Goal: Task Accomplishment & Management: Manage account settings

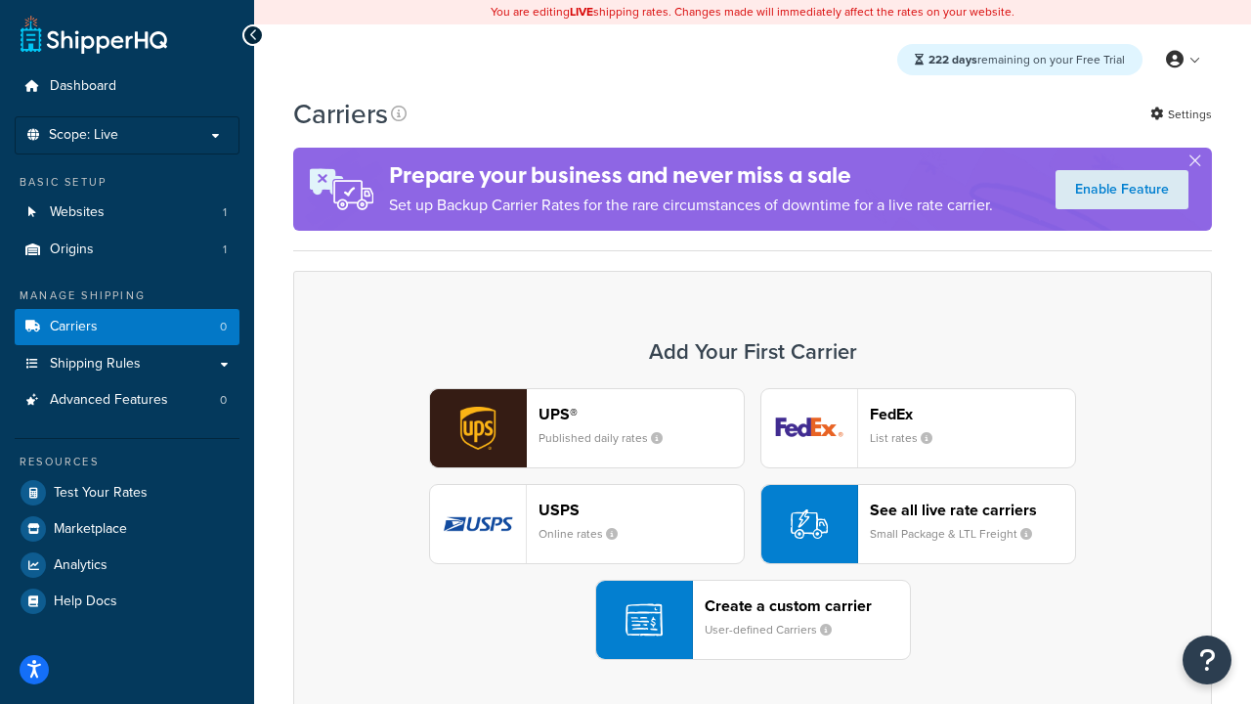
click at [752, 524] on div "UPS® Published daily rates FedEx List rates USPS Online rates See all live rate…" at bounding box center [752, 524] width 877 height 272
click at [972, 413] on header "FedEx" at bounding box center [972, 414] width 205 height 19
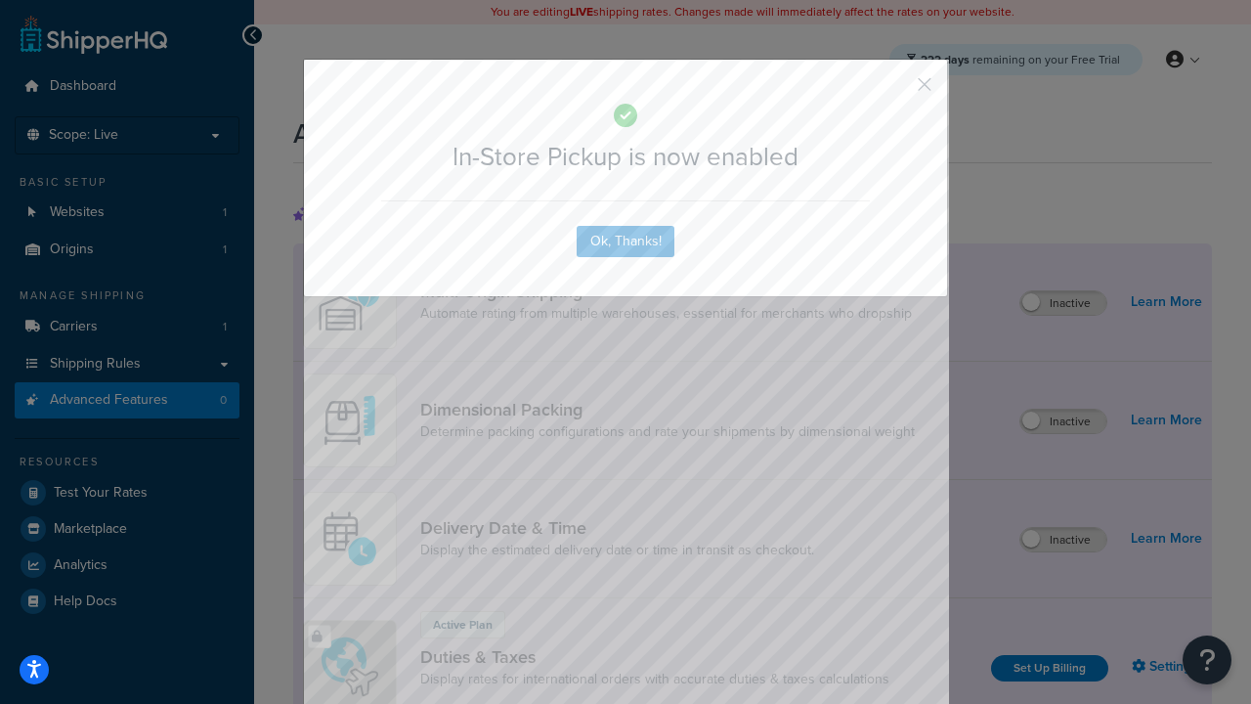
scroll to position [633, 0]
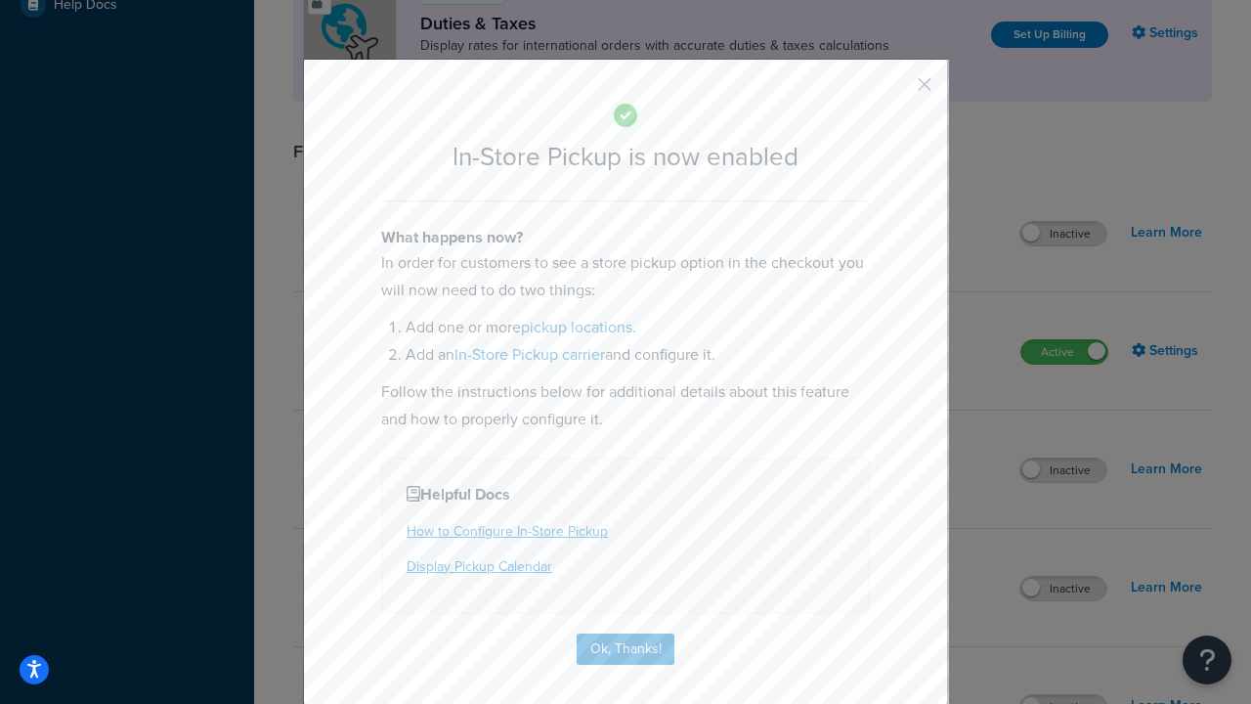
click at [895, 91] on button "button" at bounding box center [895, 91] width 5 height 5
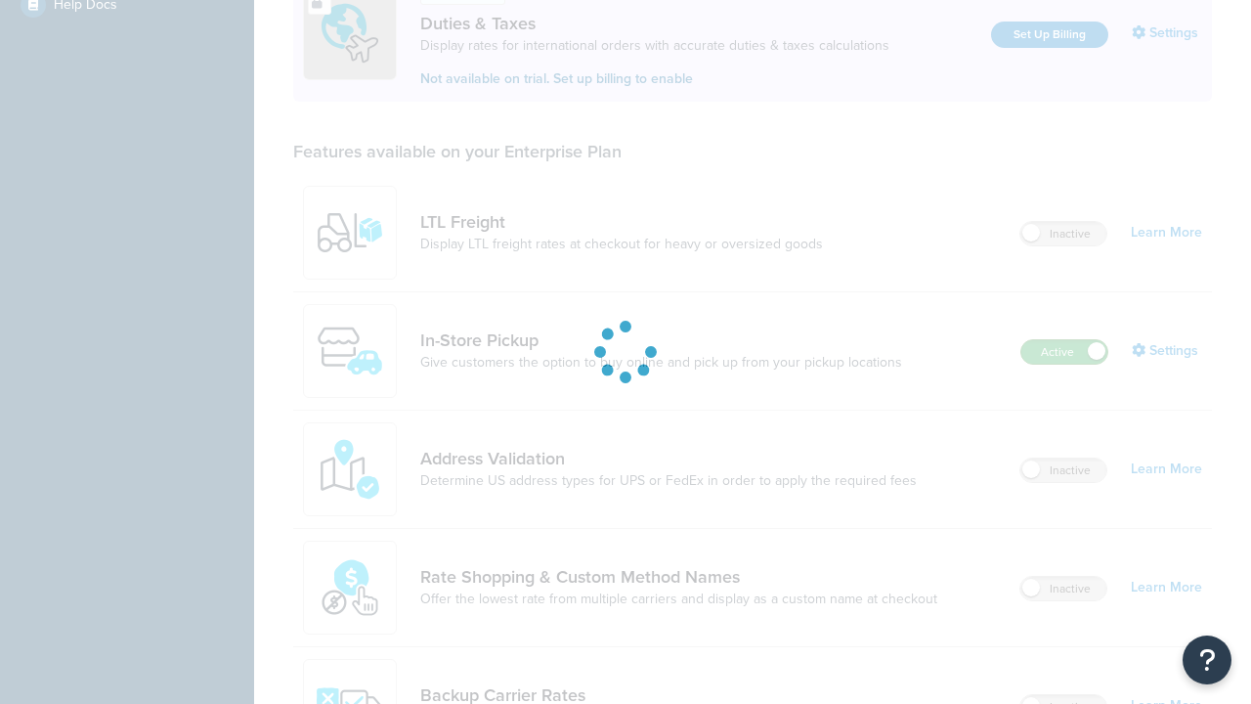
click at [1064, 340] on label "Active" at bounding box center [1064, 351] width 86 height 23
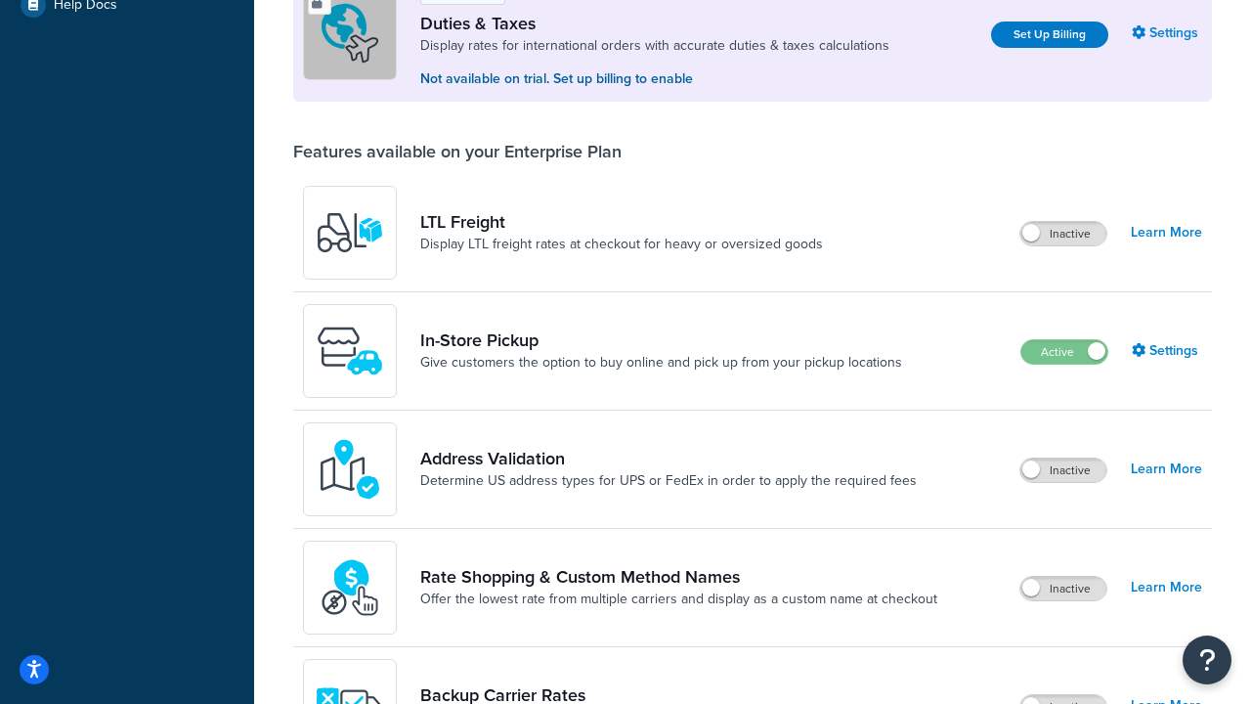
scroll to position [973, 0]
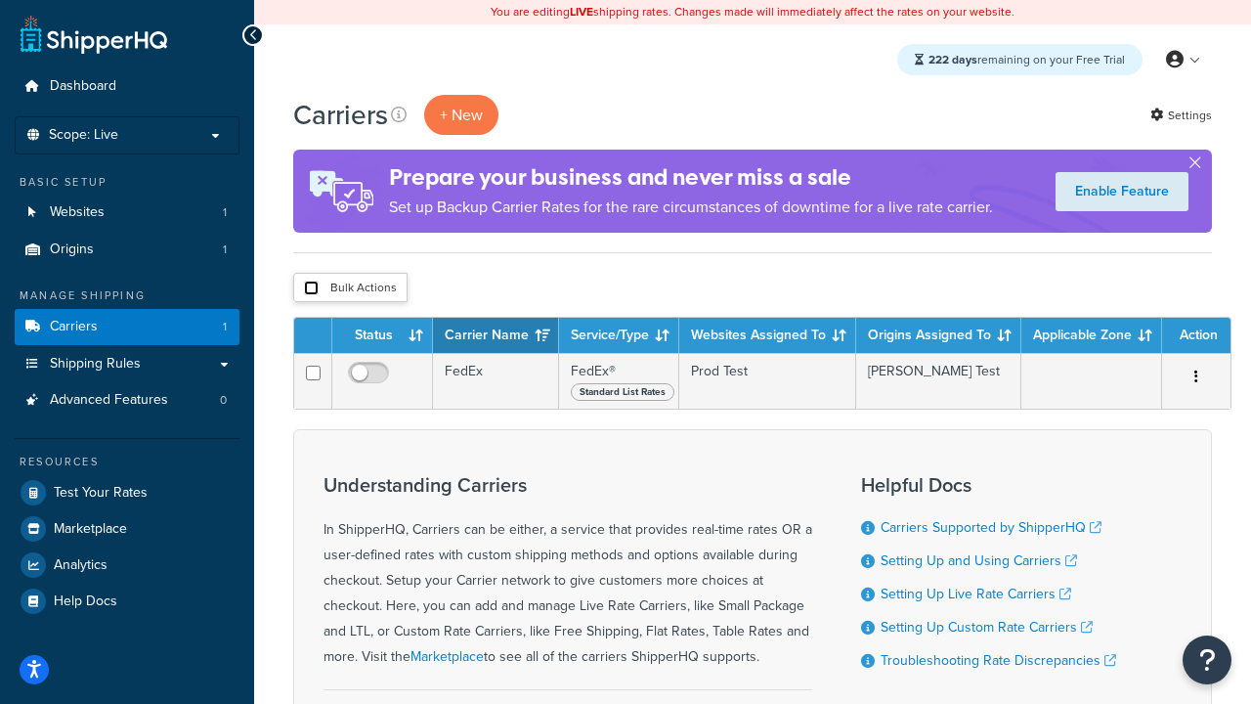
click at [311, 288] on input "checkbox" at bounding box center [311, 287] width 15 height 15
checkbox input "true"
click at [0, 0] on button "Delete" at bounding box center [0, 0] width 0 height 0
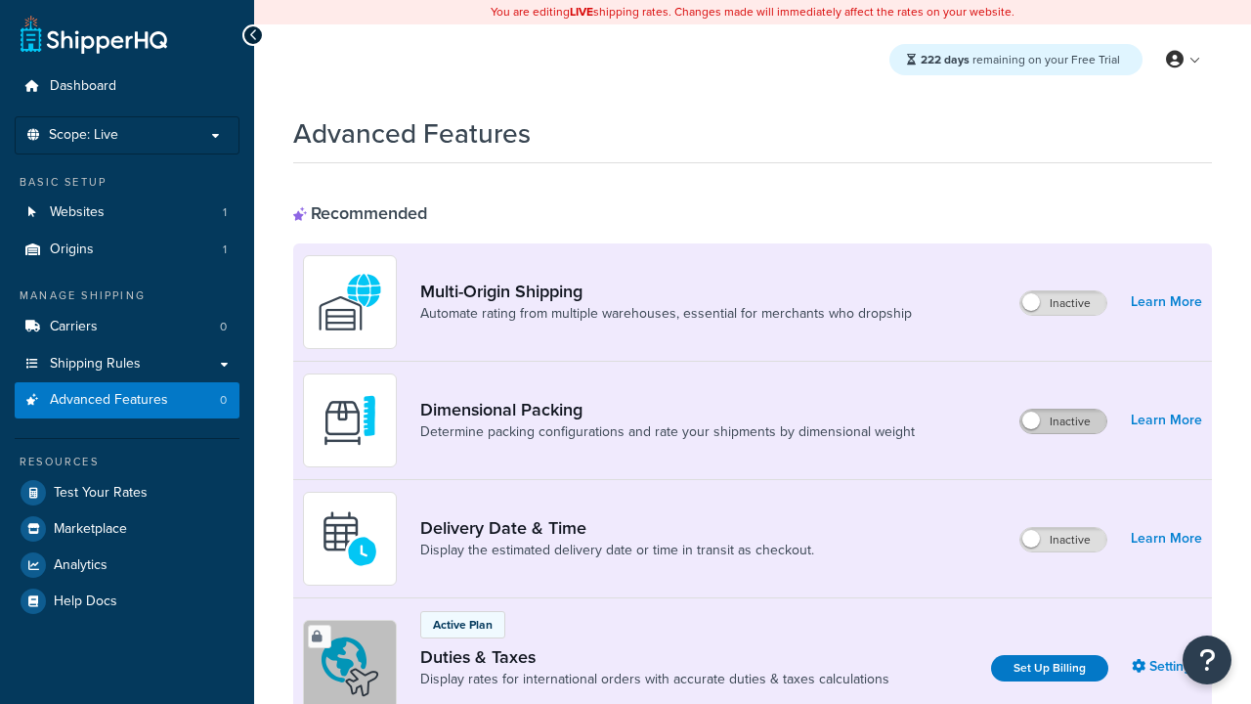
click at [1063, 421] on label "Inactive" at bounding box center [1063, 420] width 86 height 23
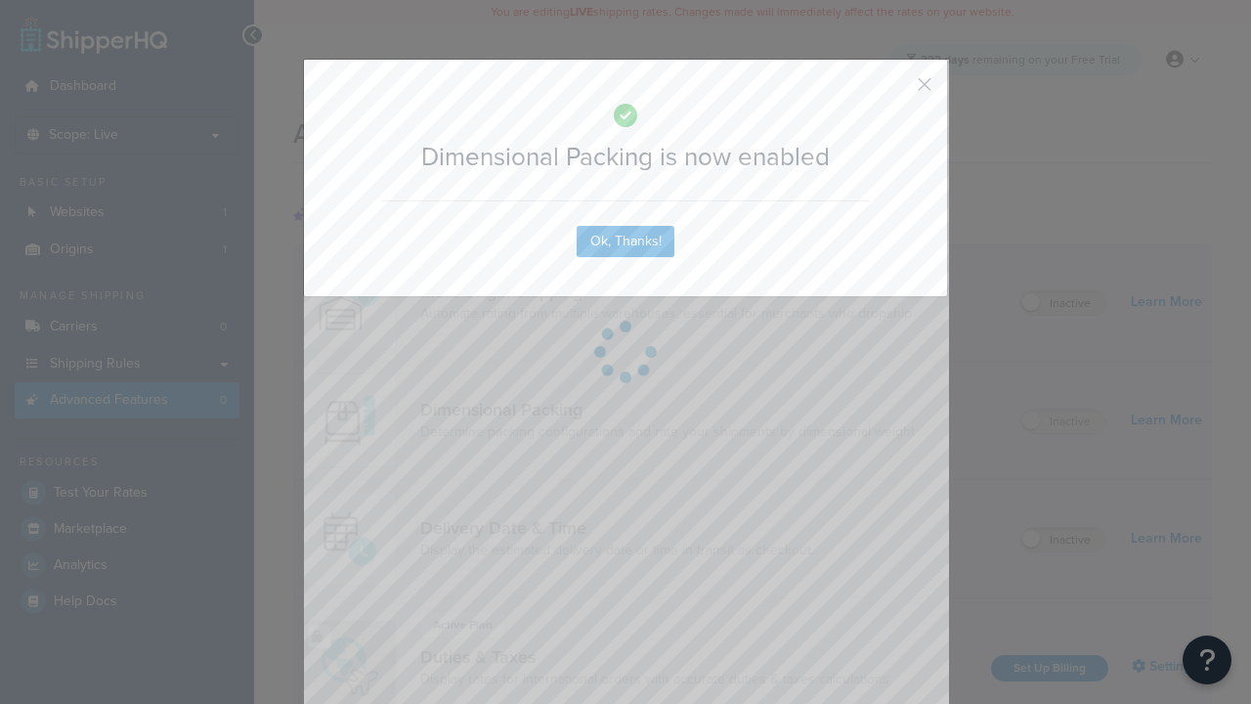
click at [895, 89] on button "button" at bounding box center [895, 91] width 5 height 5
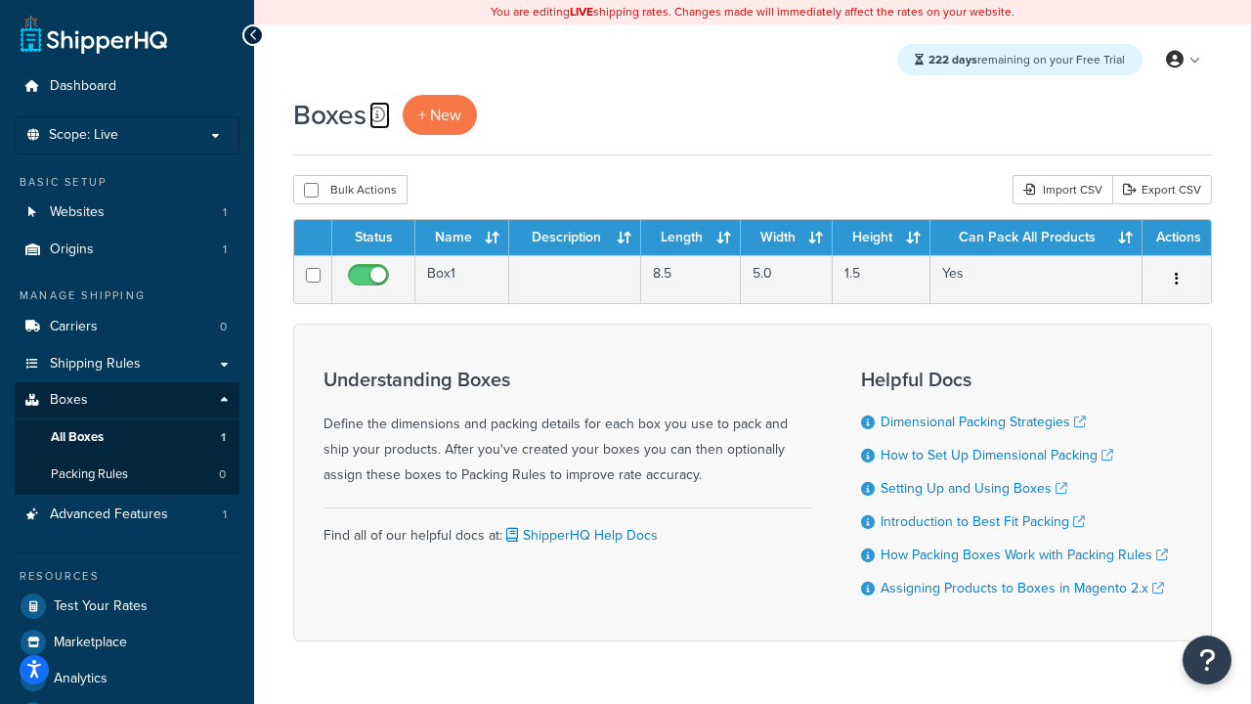
click at [377, 114] on icon at bounding box center [377, 115] width 16 height 16
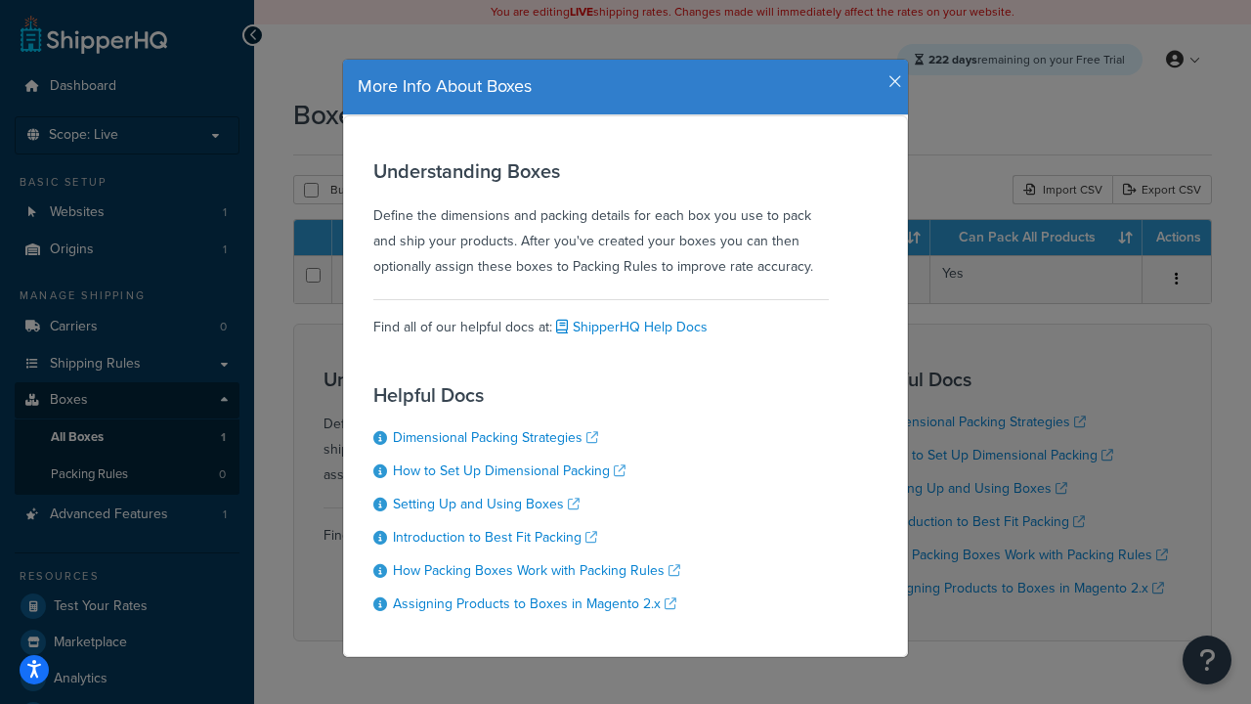
click at [890, 74] on icon "button" at bounding box center [895, 82] width 14 height 18
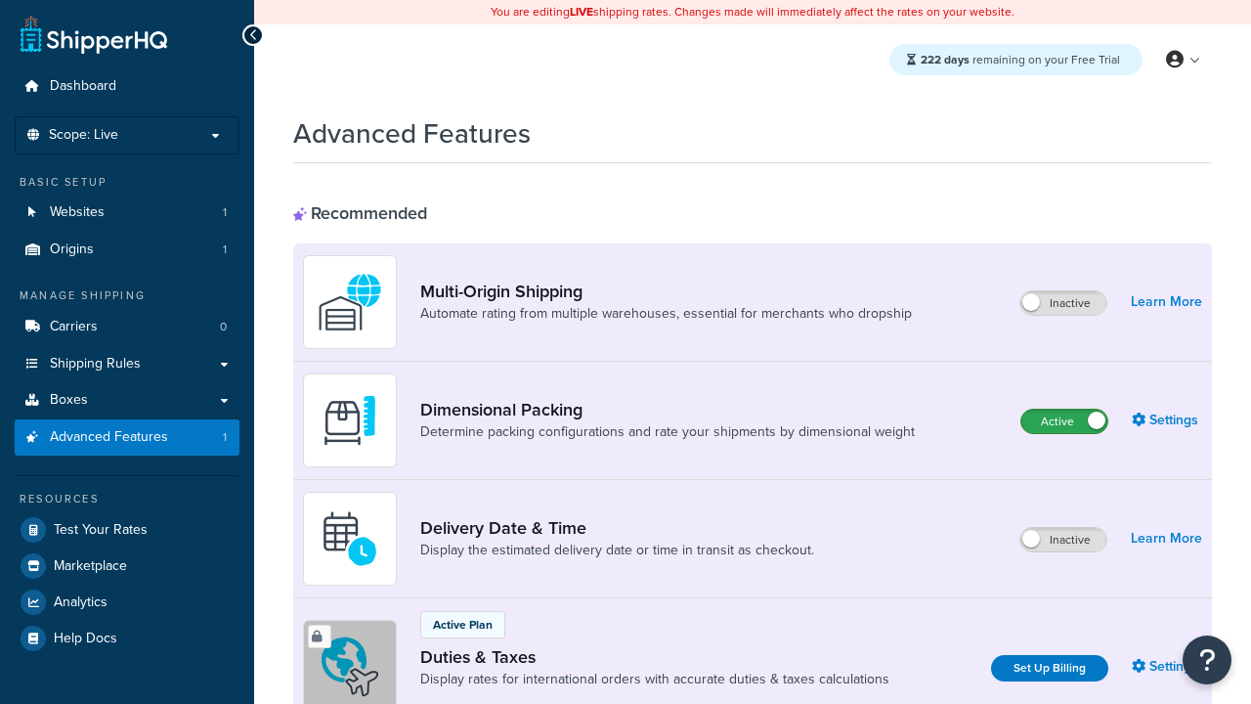
click at [1064, 421] on label "Active" at bounding box center [1064, 420] width 86 height 23
